Goal: Ask a question

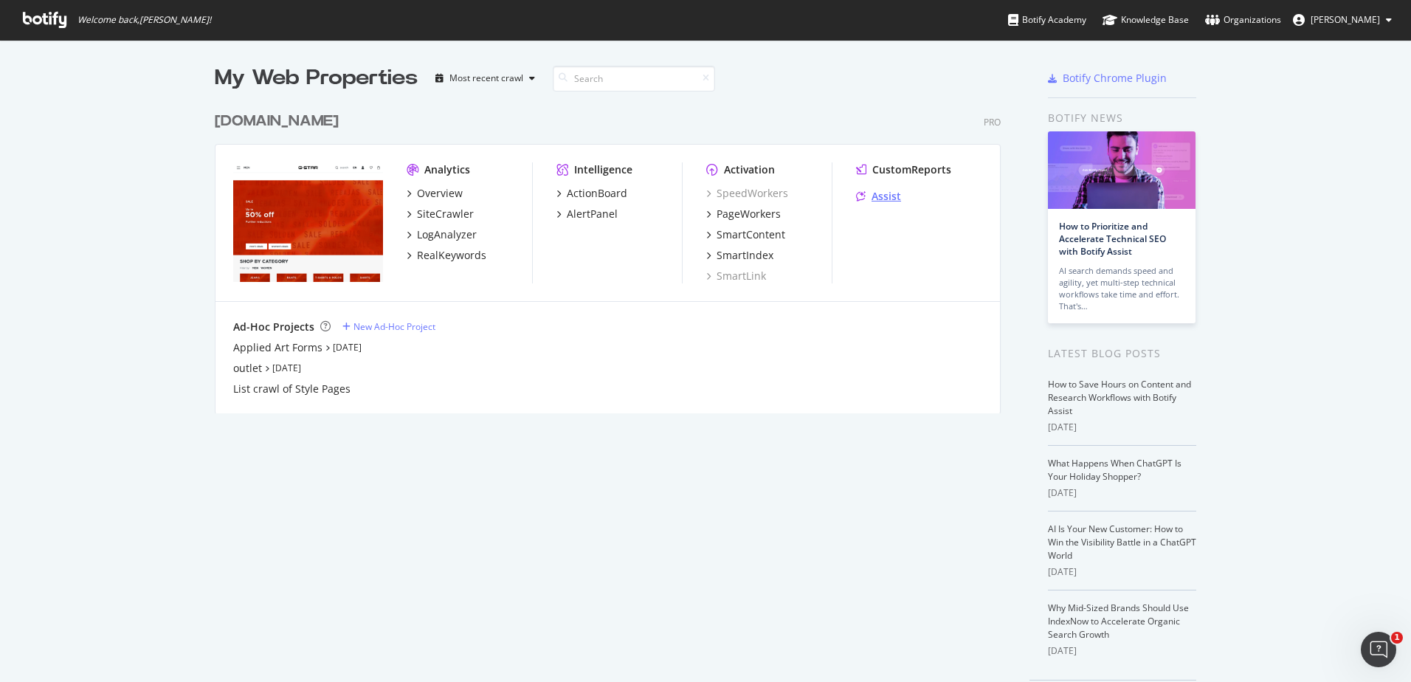
click at [878, 193] on div "Assist" at bounding box center [886, 196] width 30 height 15
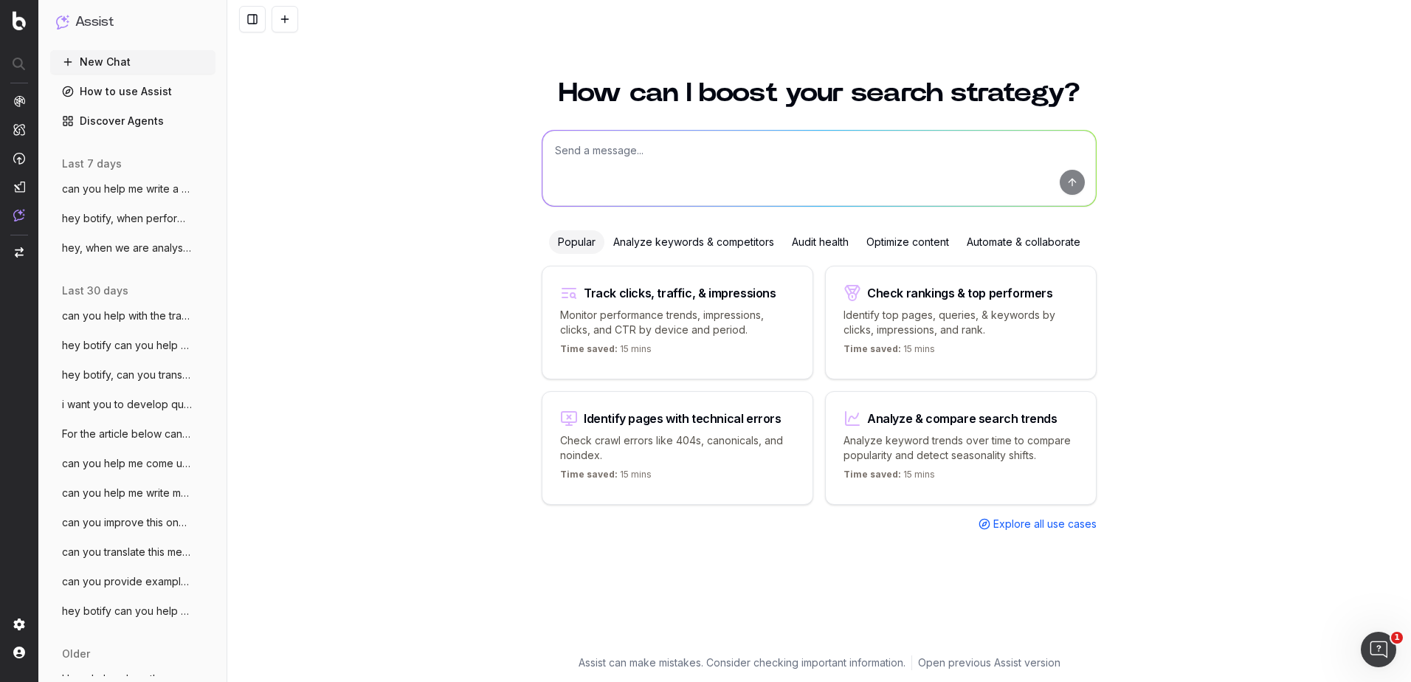
click at [672, 151] on textarea at bounding box center [818, 168] width 553 height 75
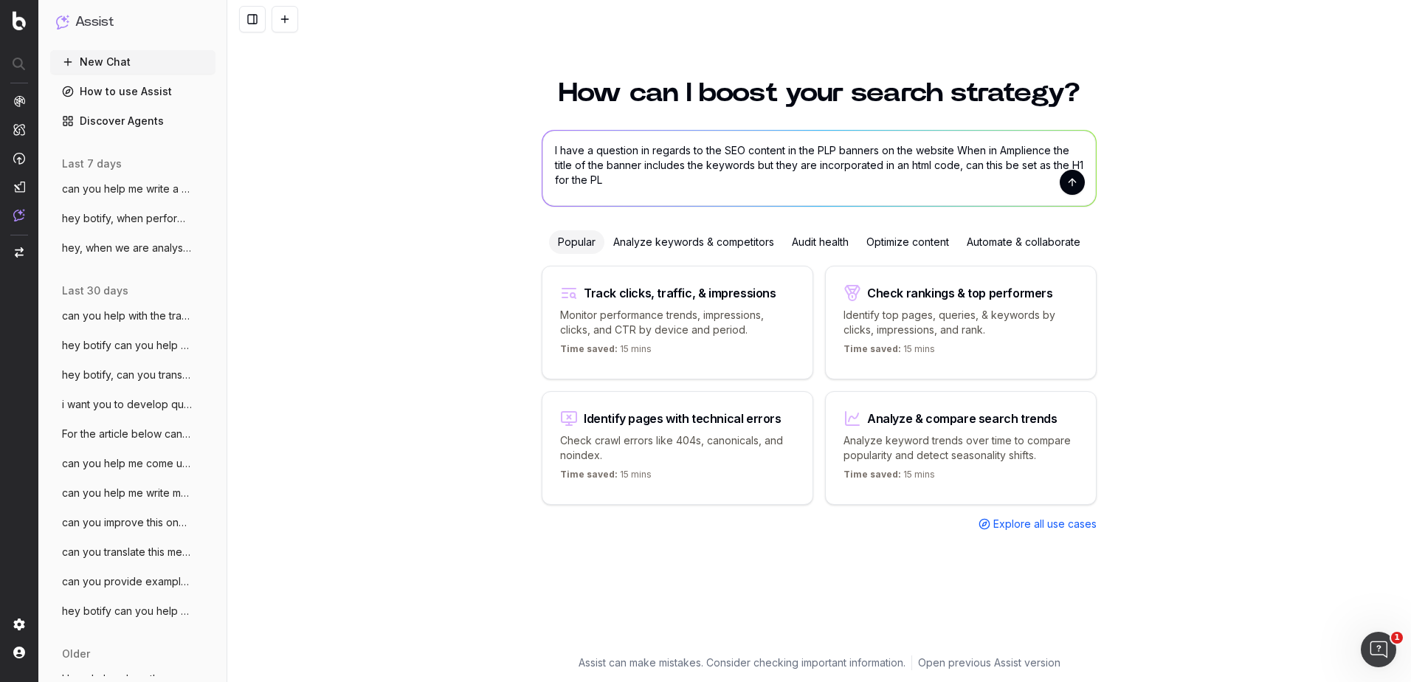
type textarea "I have a question in regards to the SEO content in the PLP banners on the websi…"
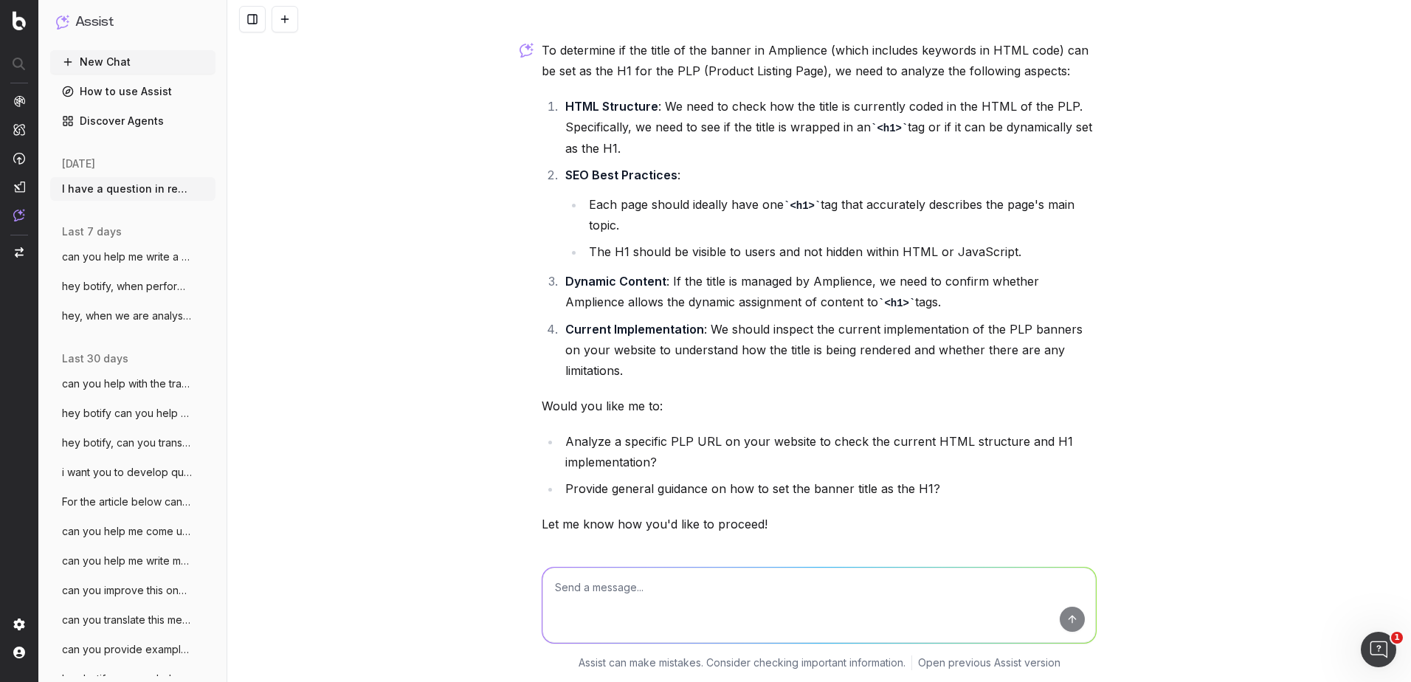
scroll to position [146, 0]
